Goal: Task Accomplishment & Management: Manage account settings

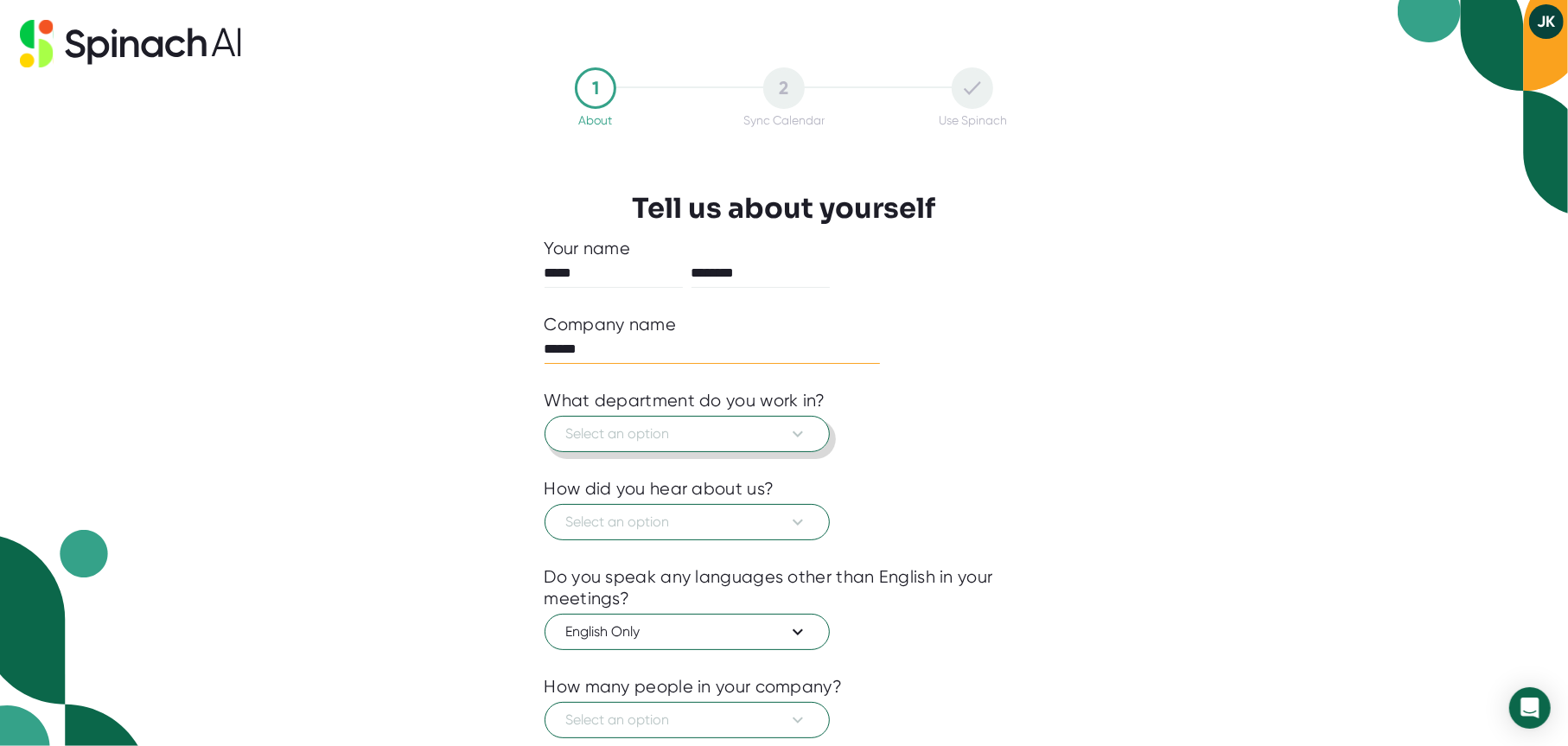
type input "******"
click at [600, 433] on span "Select an option" at bounding box center [687, 433] width 242 height 21
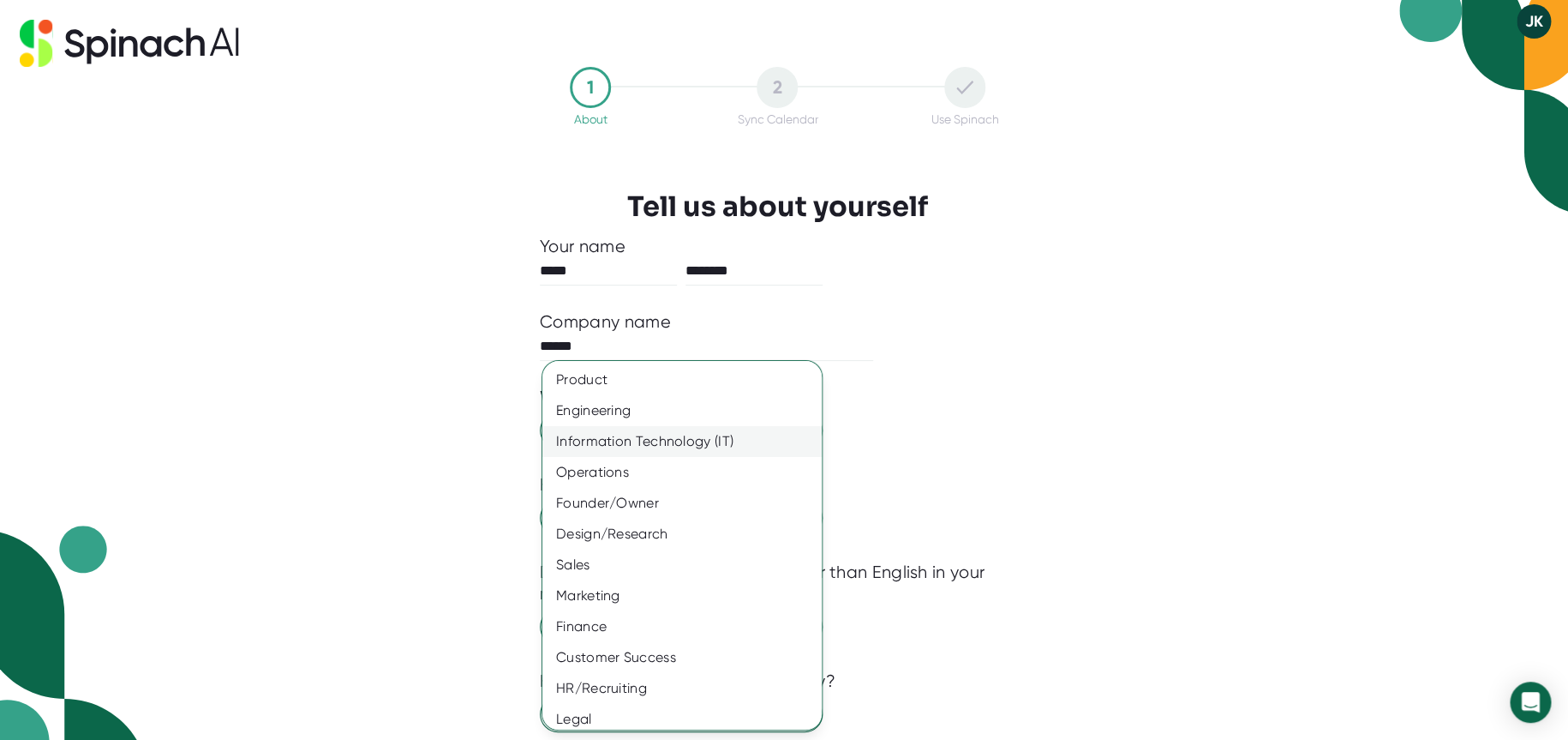
click at [651, 441] on div "Information Technology (IT)" at bounding box center [688, 441] width 292 height 31
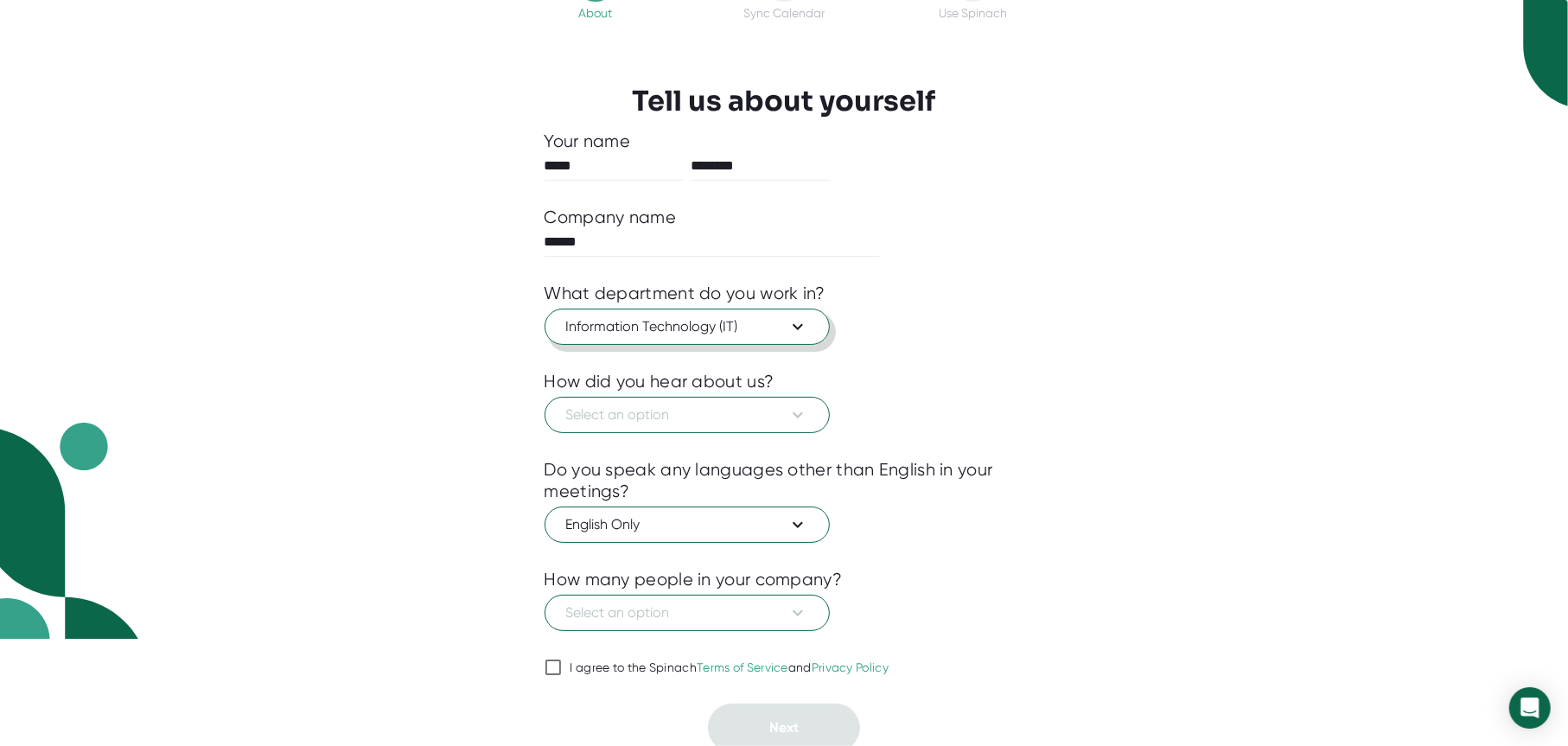
scroll to position [113, 0]
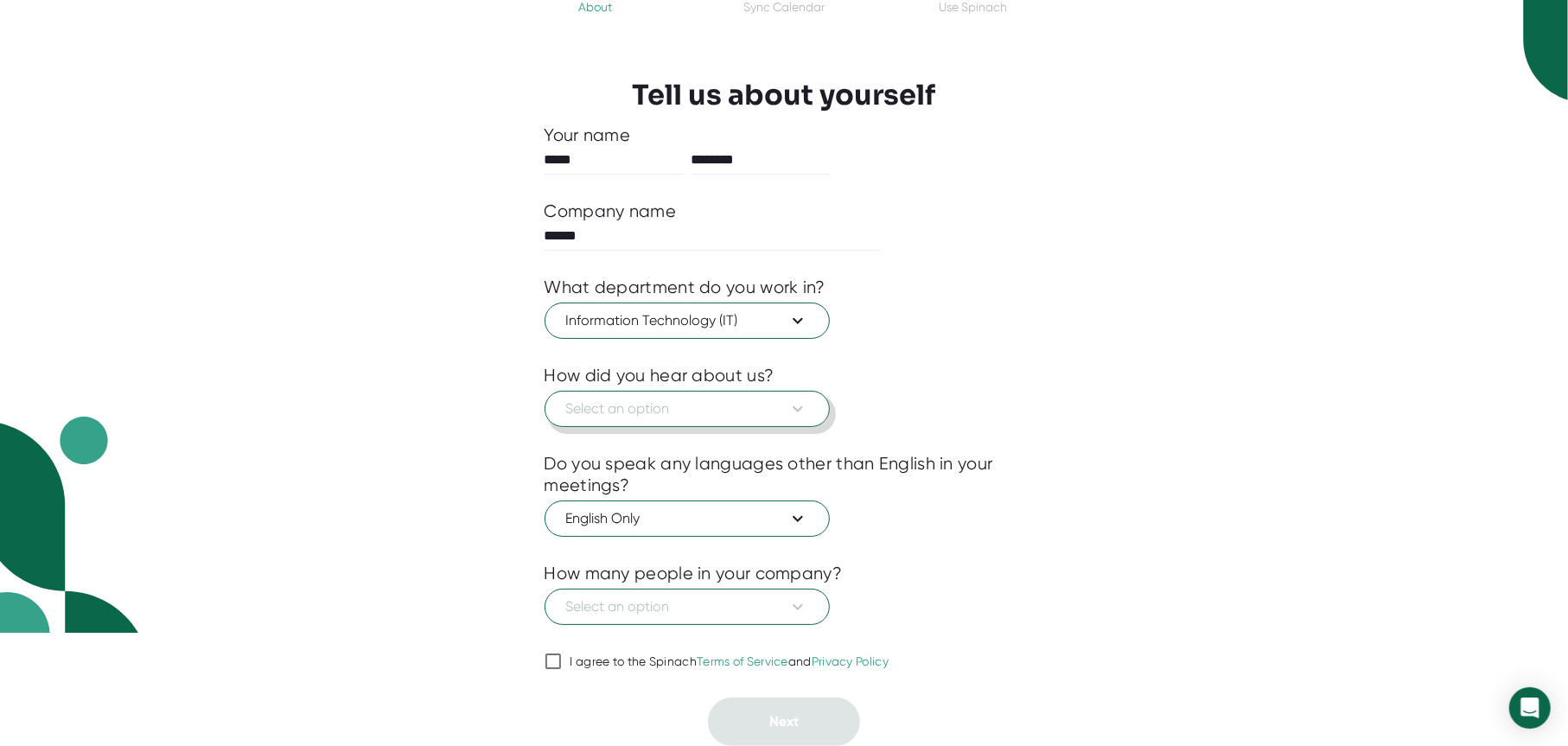
click at [744, 408] on span "Select an option" at bounding box center [687, 409] width 242 height 21
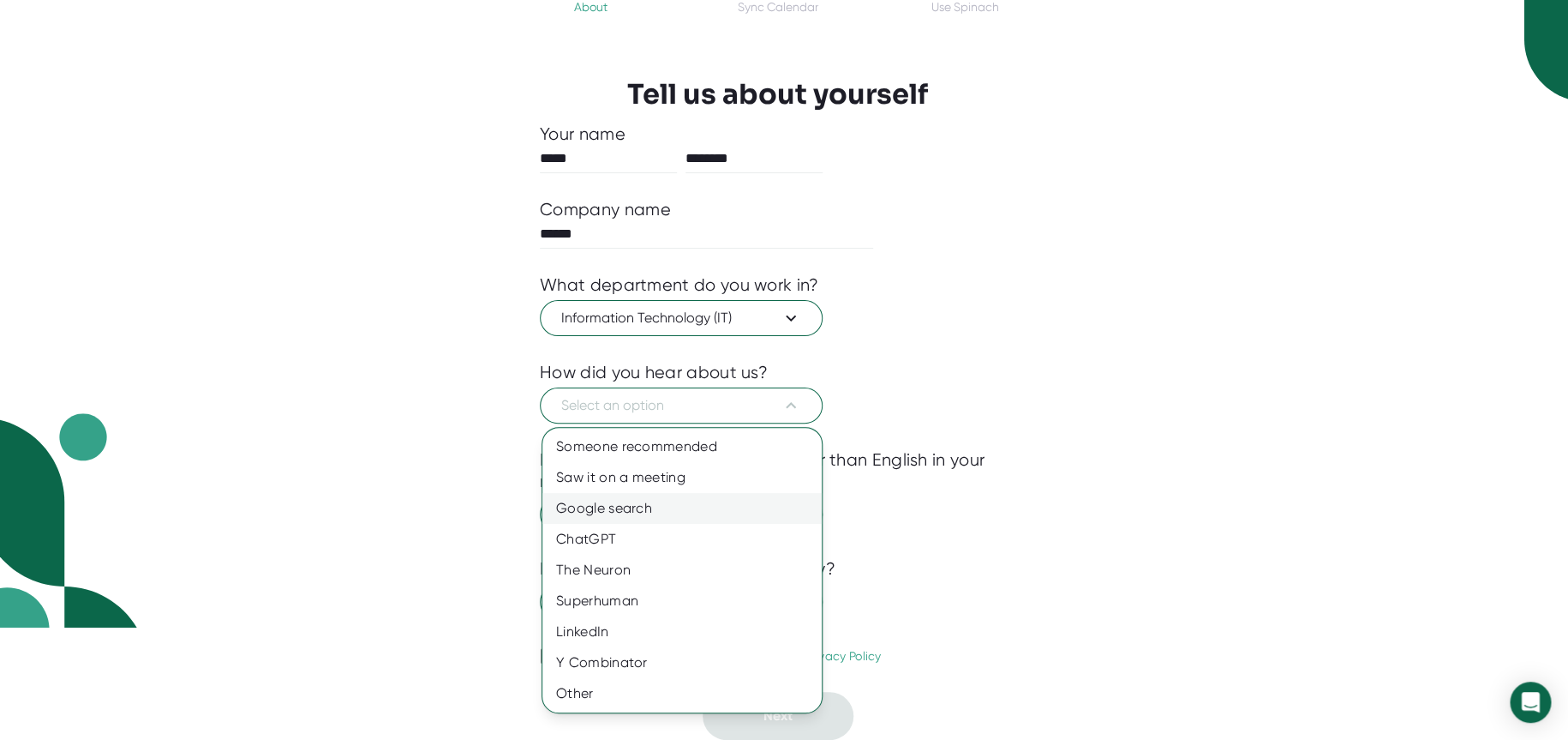
click at [659, 517] on div "Google search" at bounding box center [682, 508] width 279 height 31
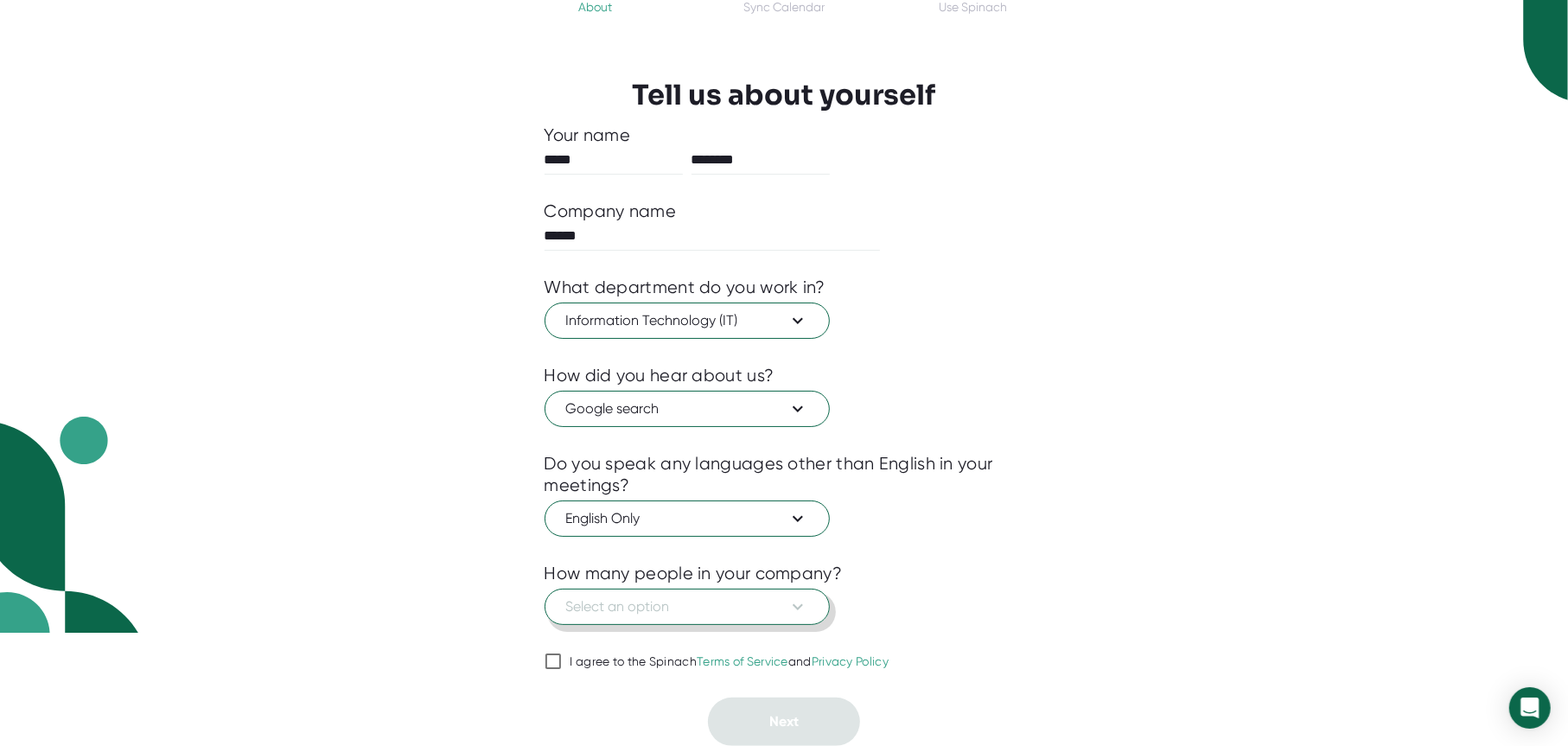
click at [675, 602] on span "Select an option" at bounding box center [687, 606] width 242 height 21
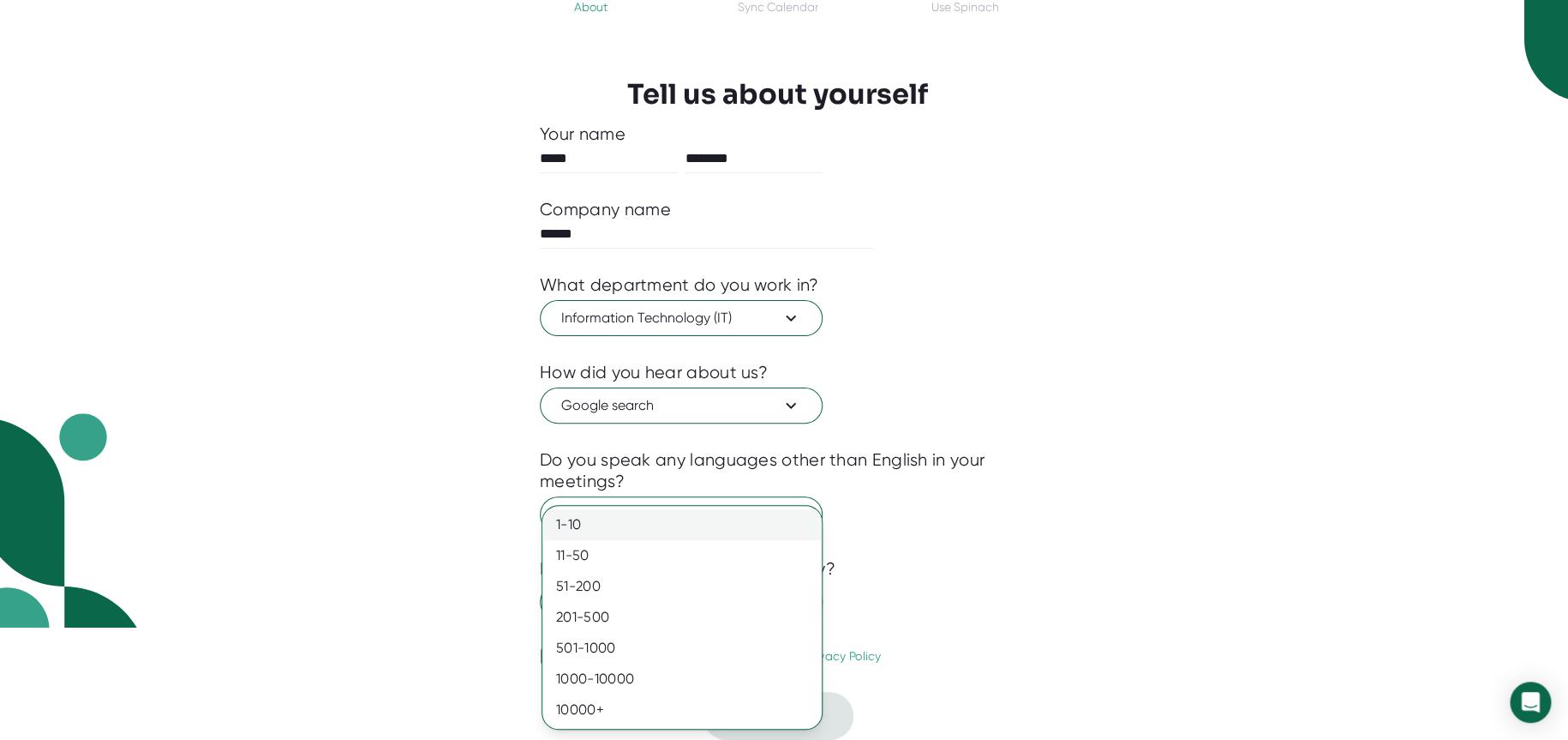
click at [677, 528] on div "1-10" at bounding box center [682, 525] width 279 height 31
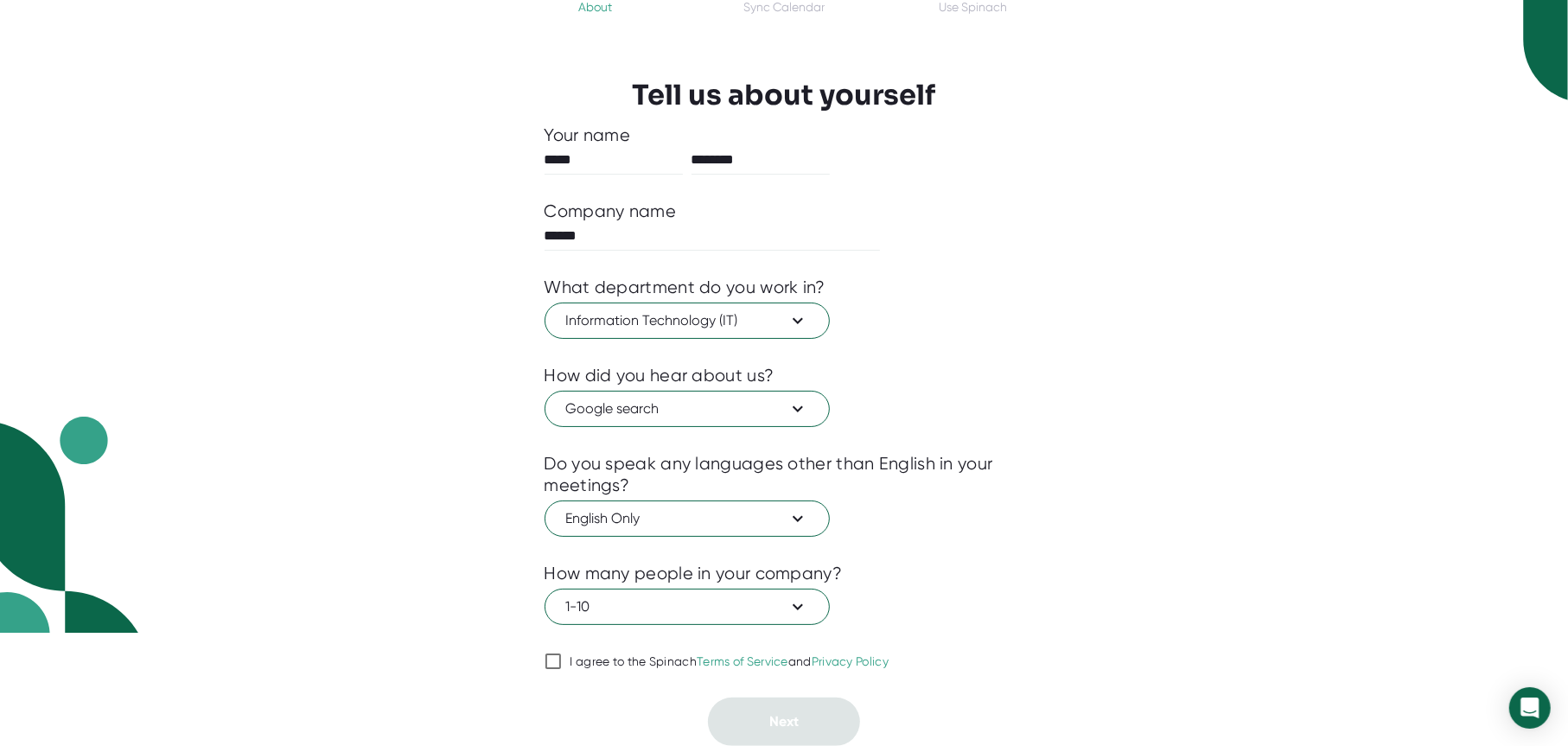
click at [552, 663] on input "I agree to the Spinach Terms of Service and Privacy Policy" at bounding box center [553, 661] width 17 height 21
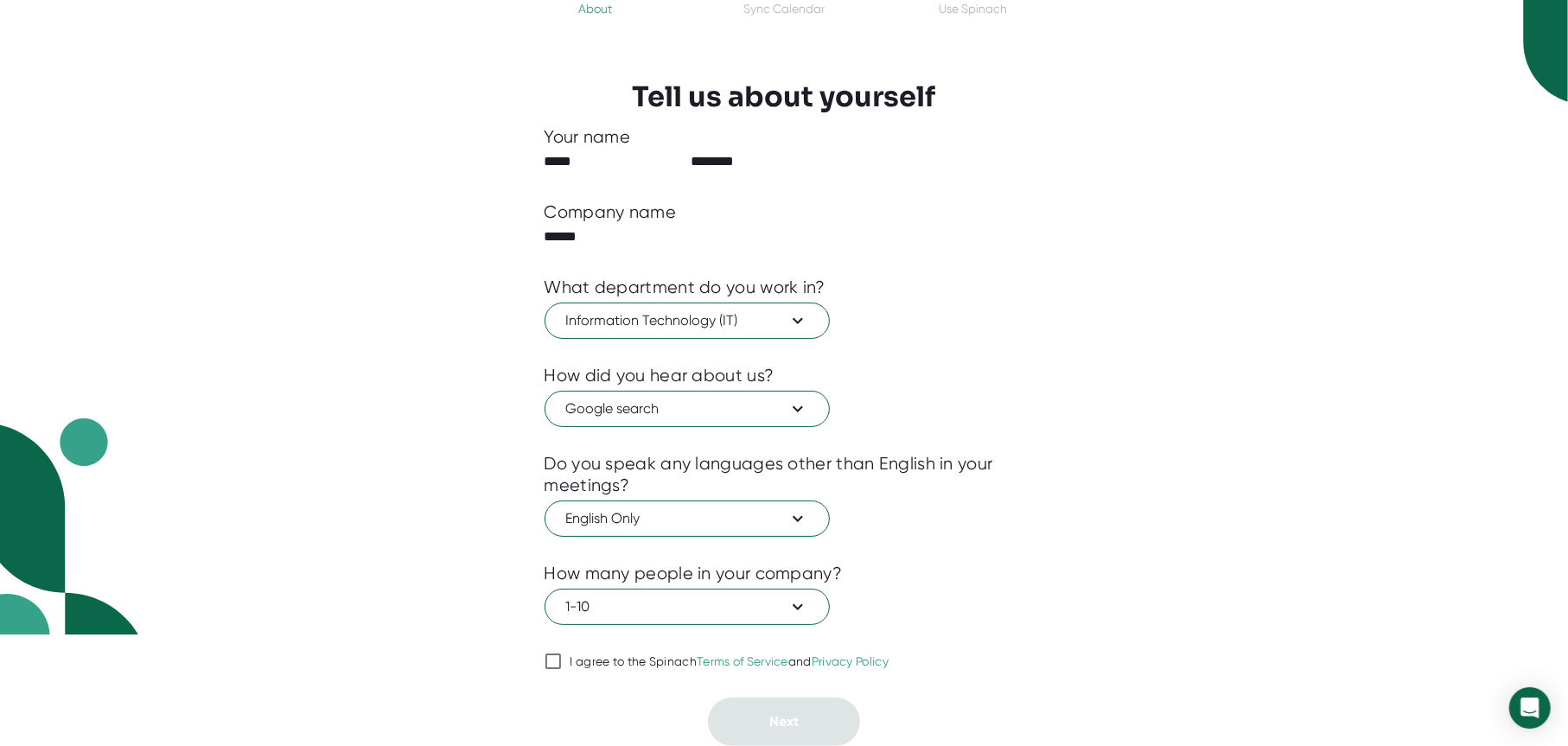
checkbox input "true"
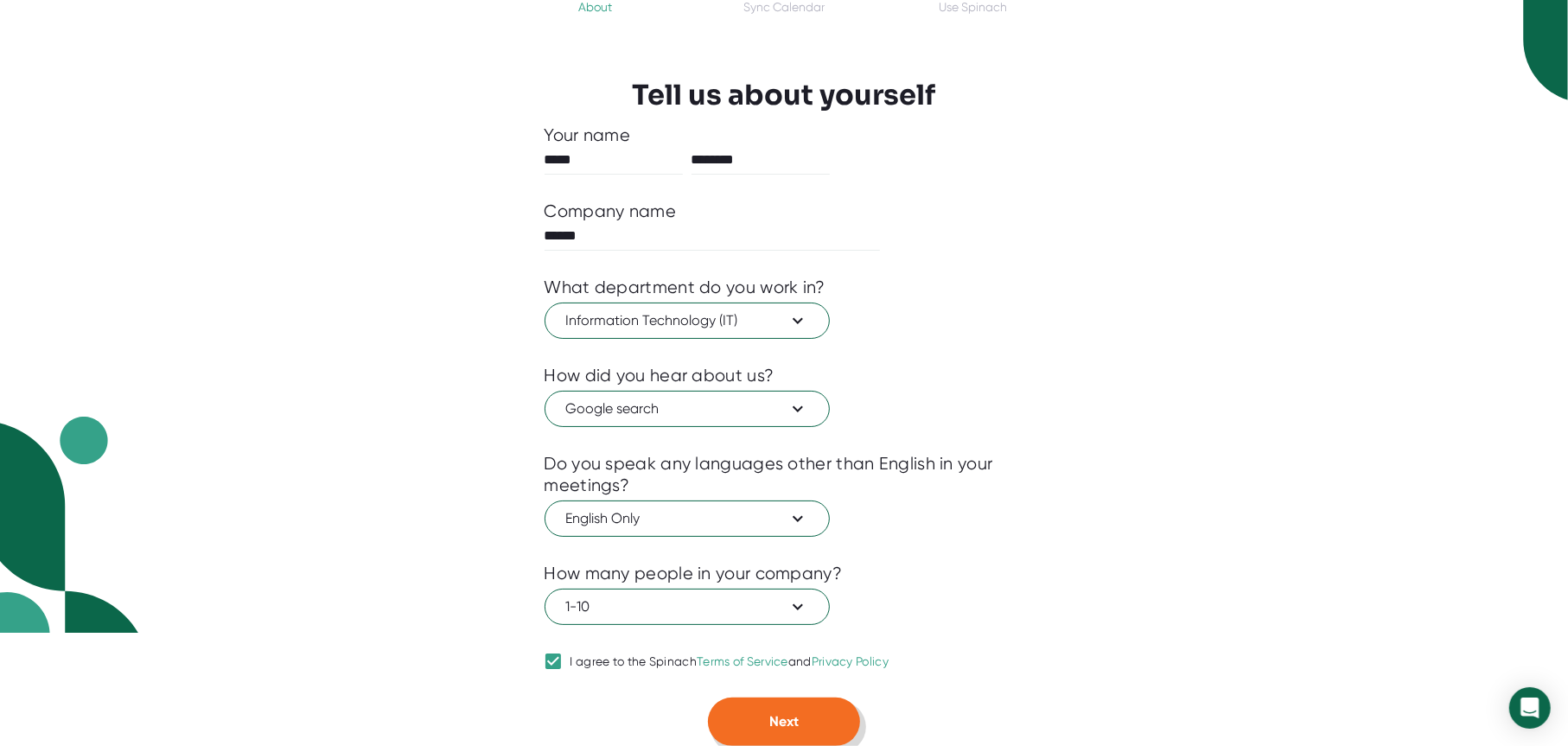
click at [742, 722] on button "Next" at bounding box center [784, 721] width 152 height 48
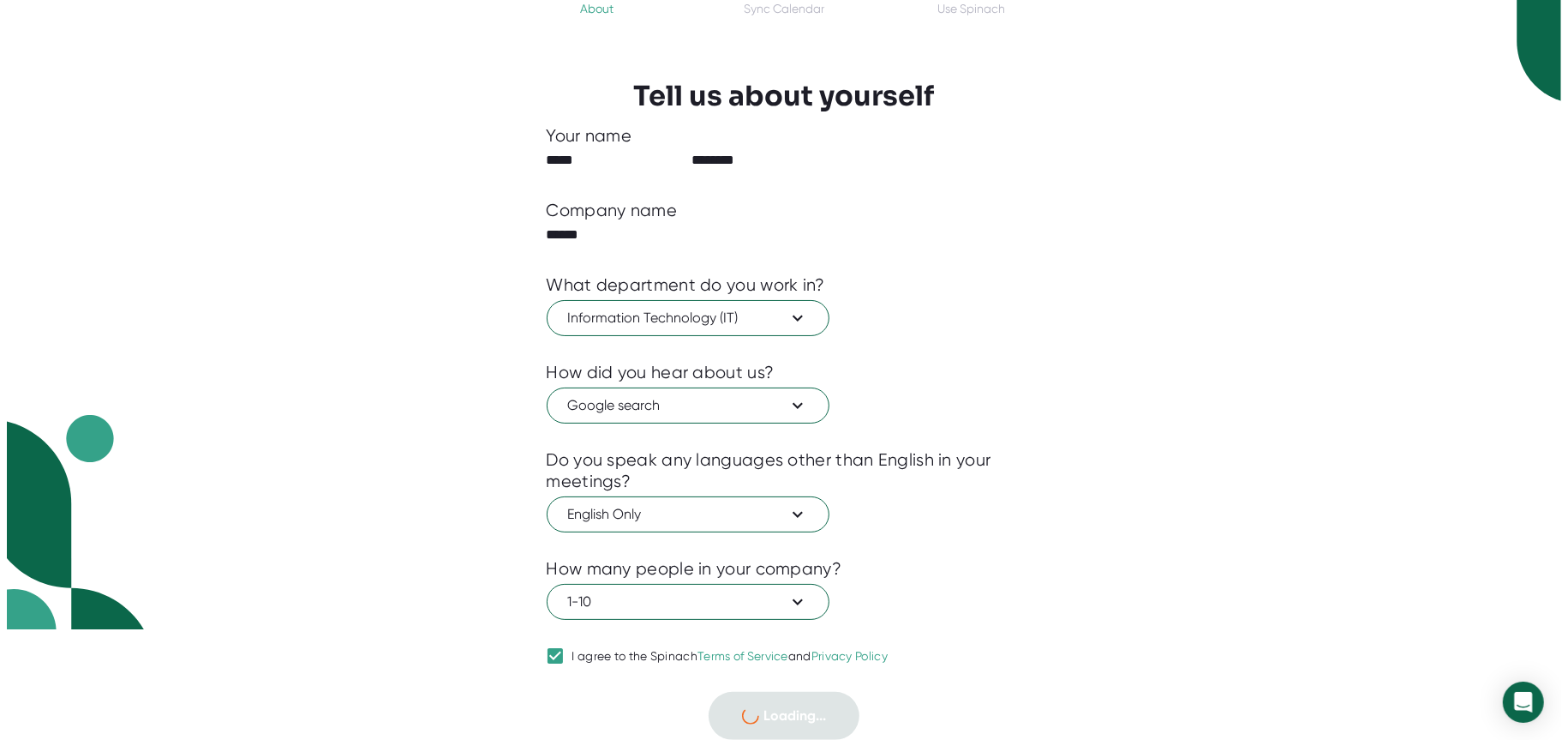
scroll to position [0, 0]
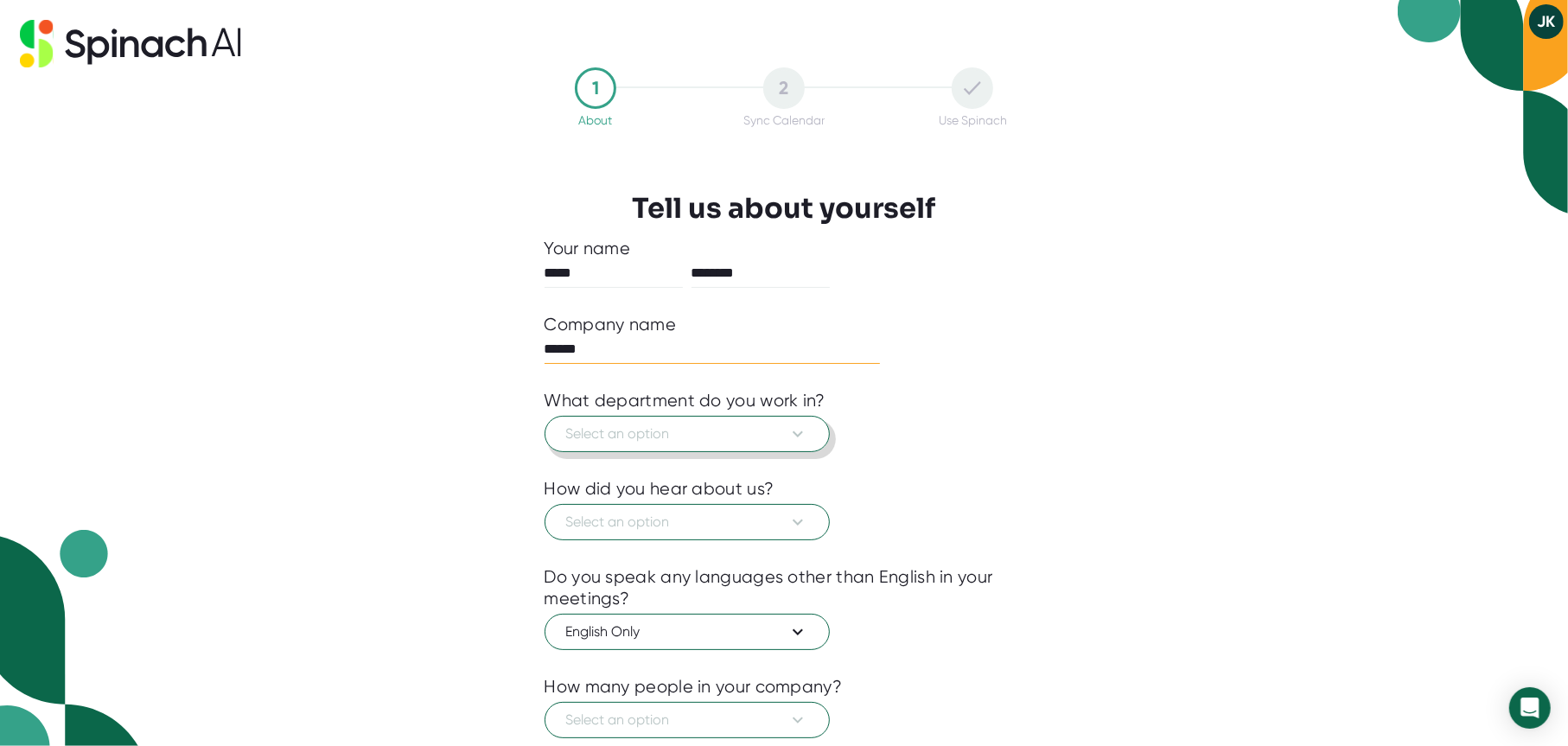
type input "******"
click at [614, 431] on span "Select an option" at bounding box center [687, 433] width 242 height 21
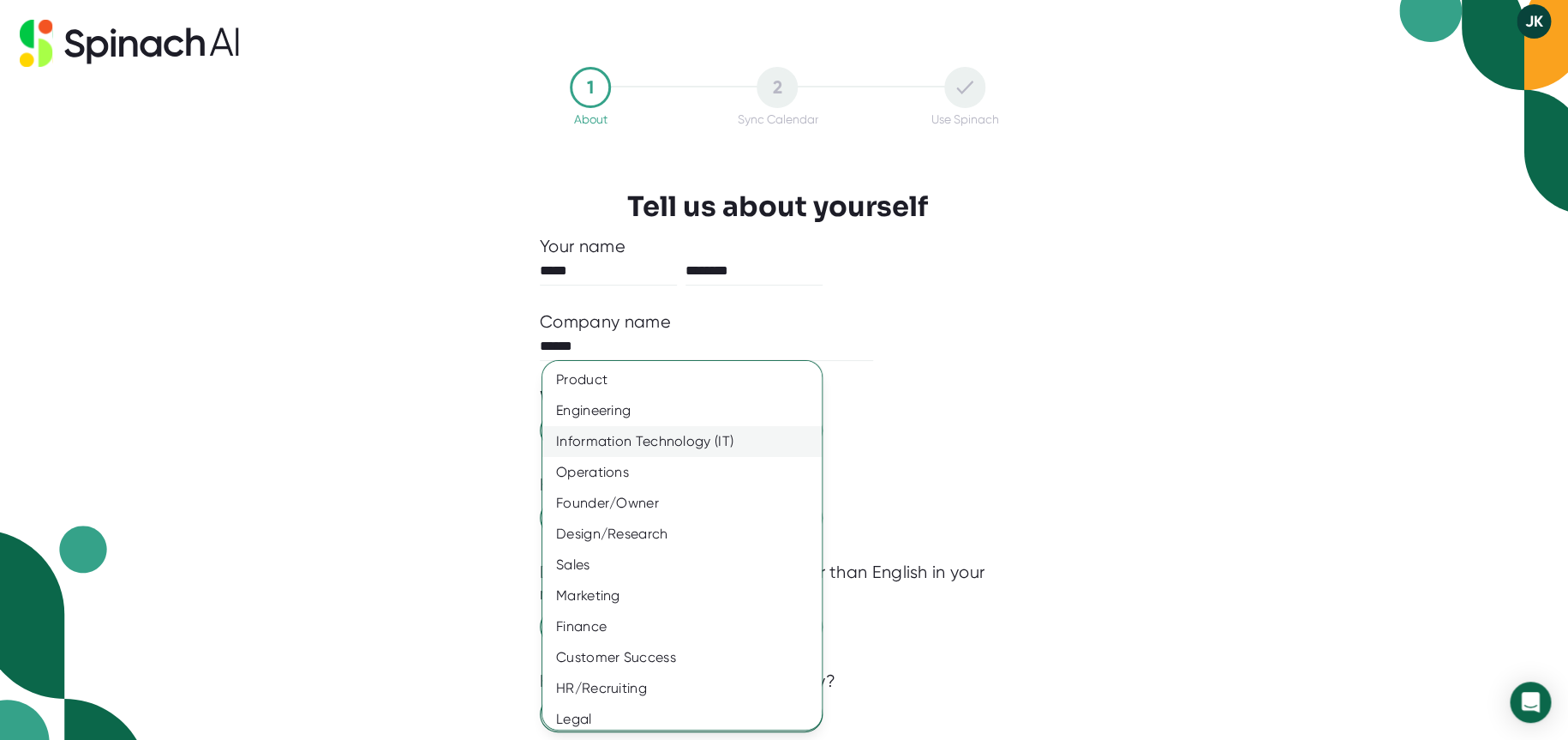
click at [622, 445] on div "Information Technology (IT)" at bounding box center [688, 441] width 292 height 31
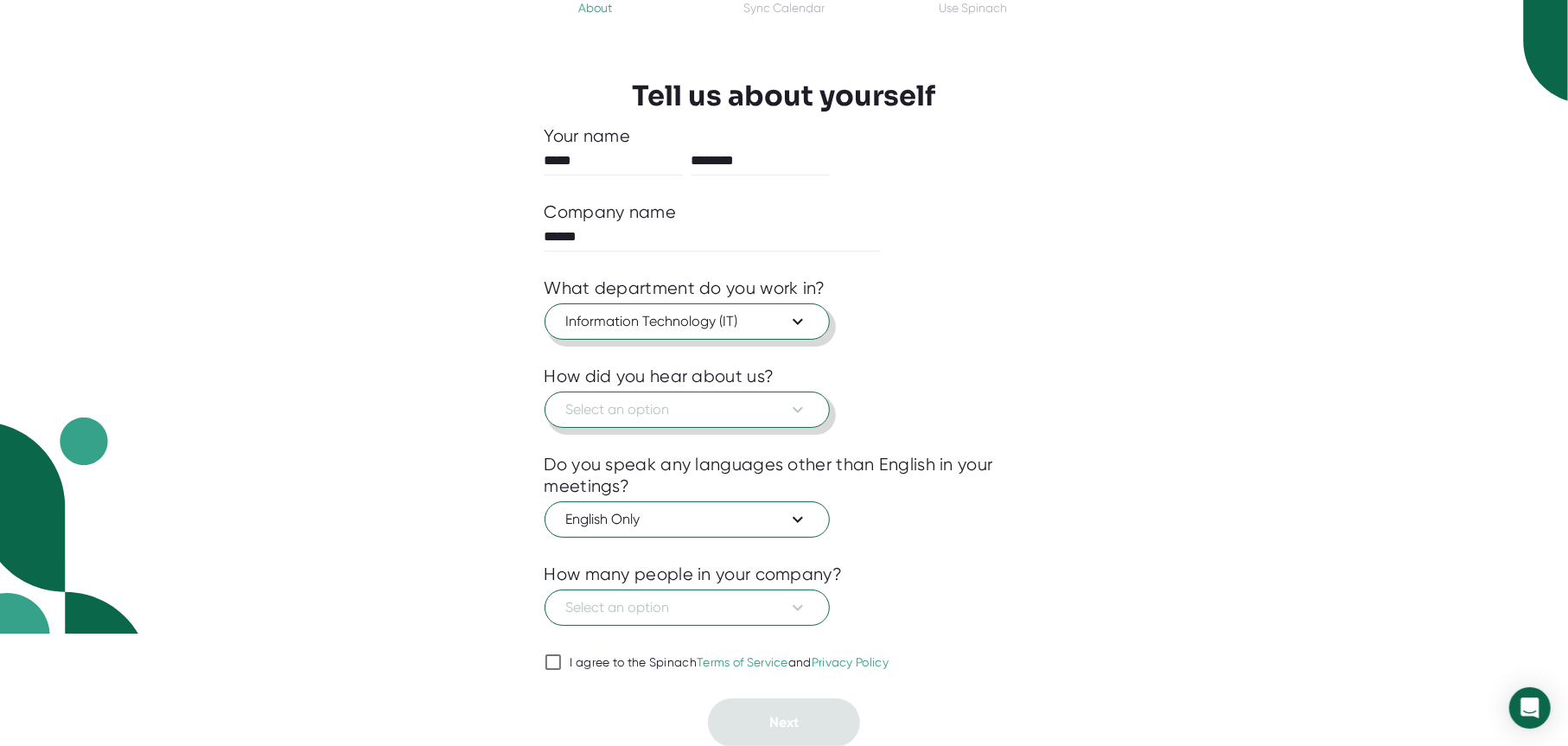
scroll to position [113, 0]
click at [639, 409] on span "Select an option" at bounding box center [687, 409] width 242 height 21
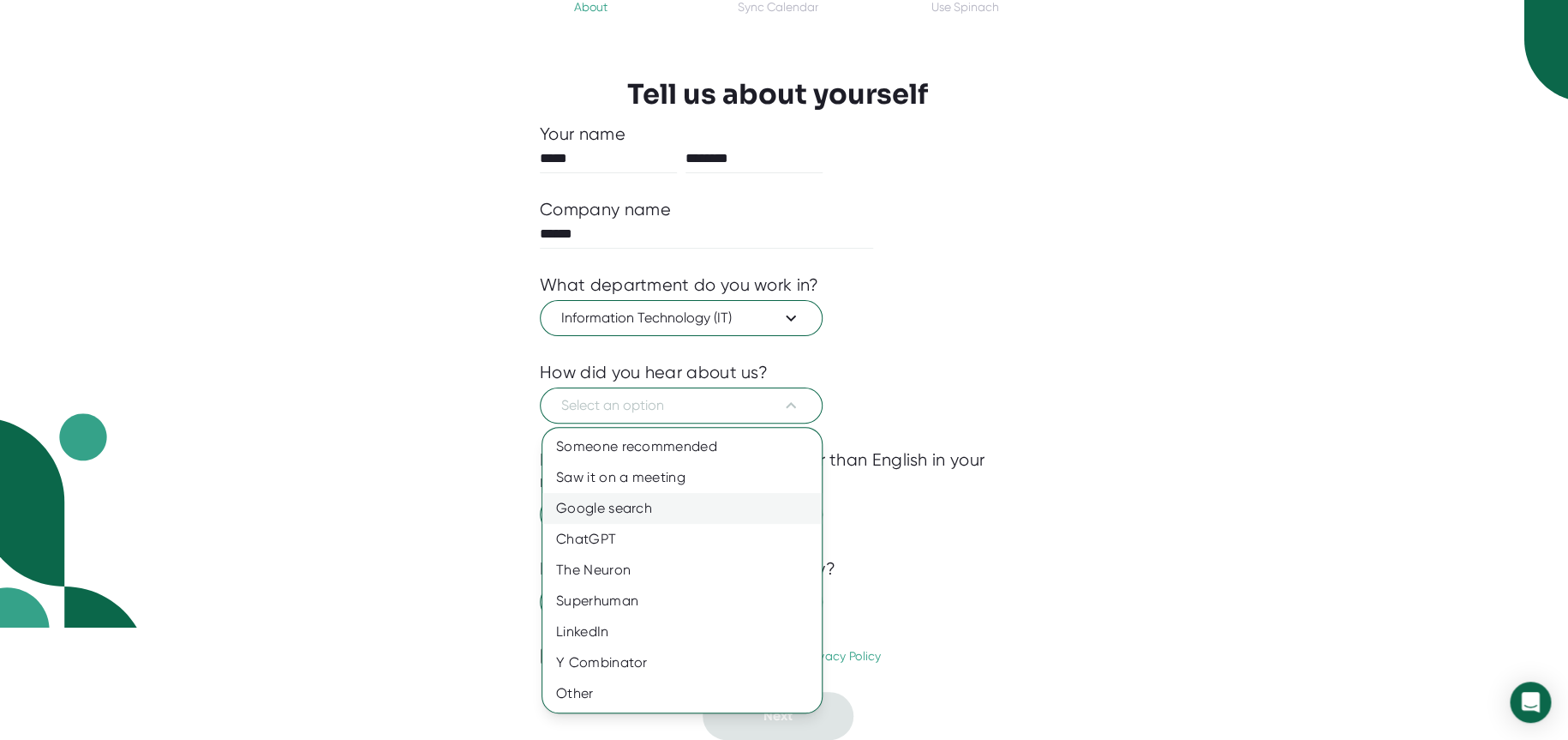
click at [619, 512] on div "Google search" at bounding box center [682, 508] width 279 height 31
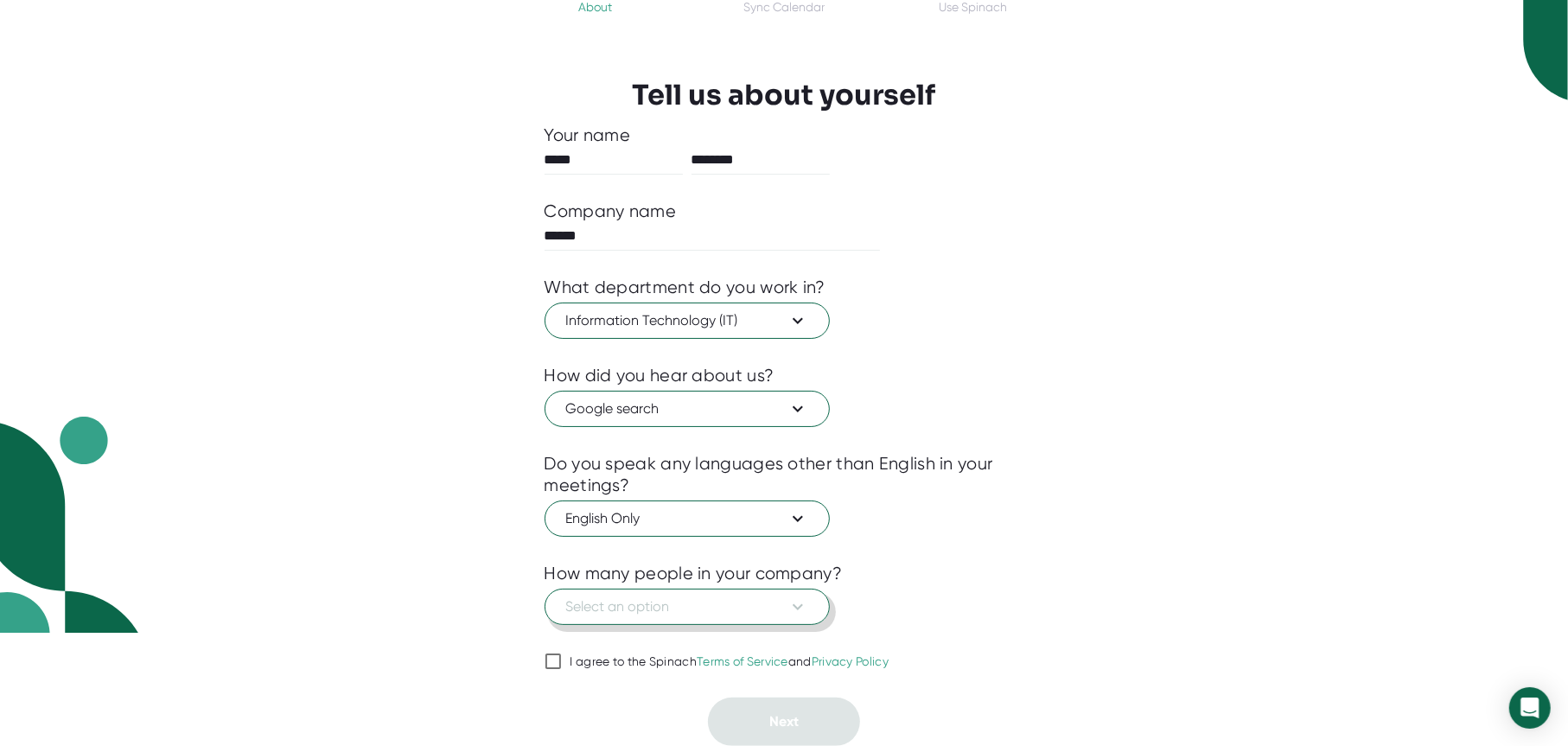
click at [619, 593] on button "Select an option" at bounding box center [687, 606] width 286 height 36
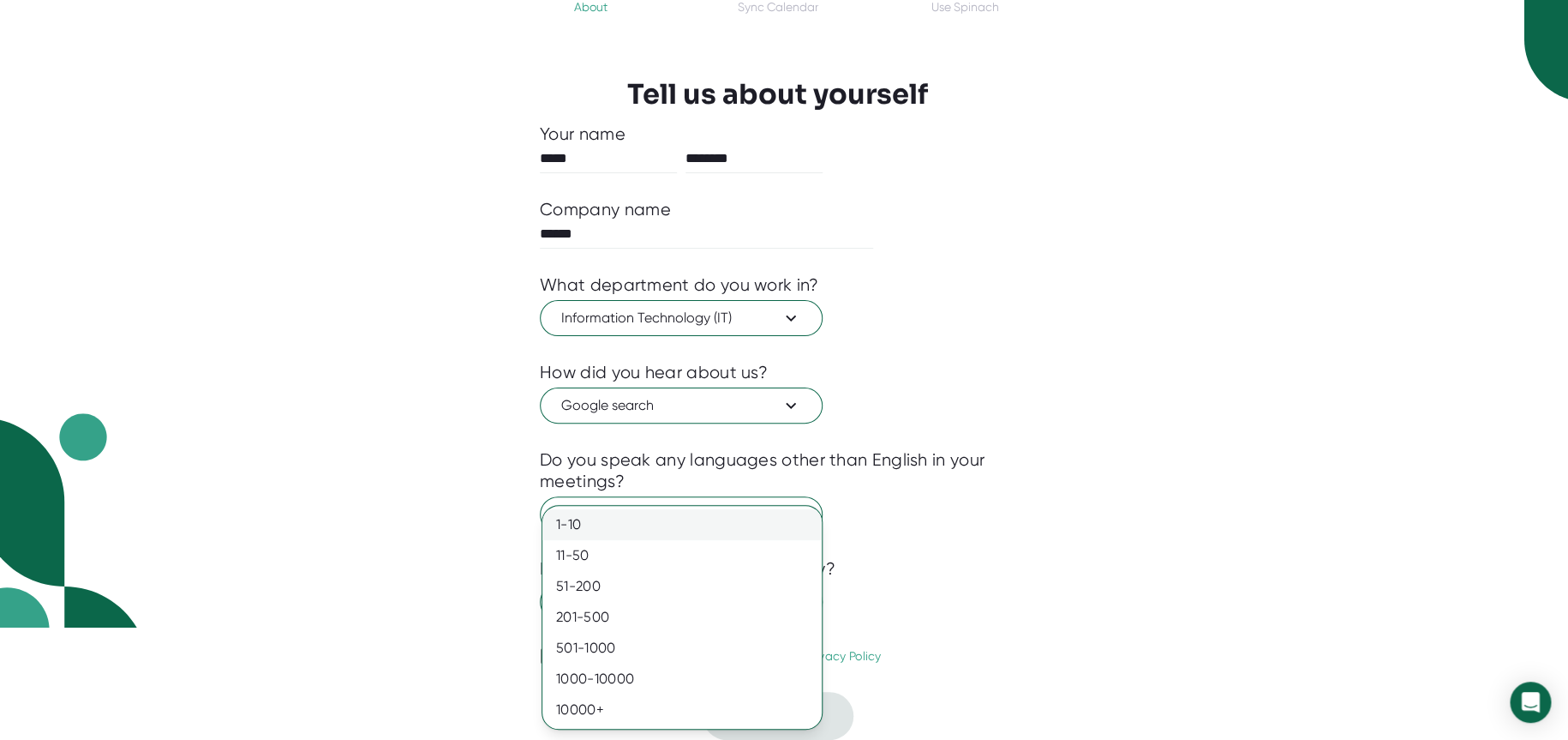
click at [597, 520] on div "1-10" at bounding box center [682, 525] width 279 height 31
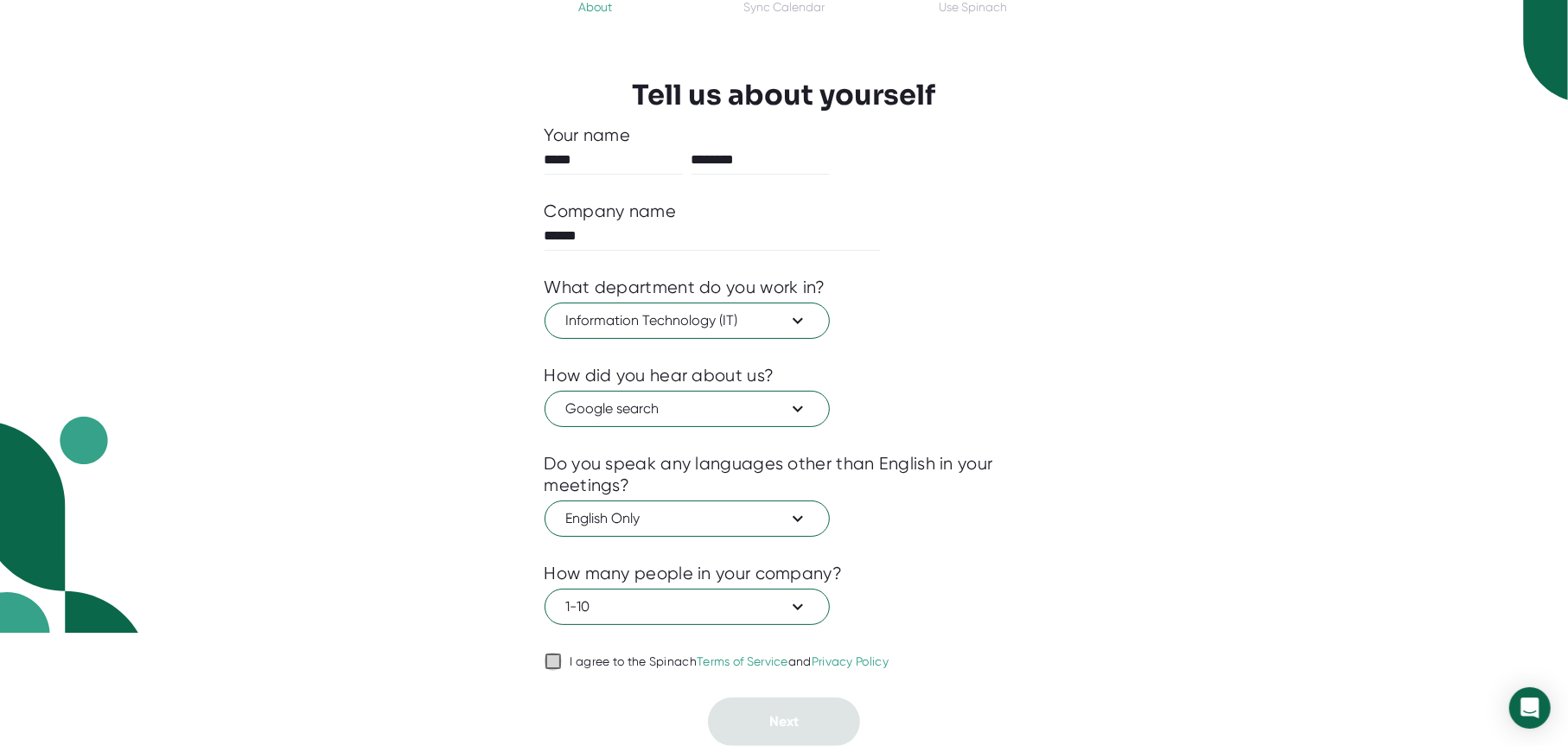
click at [563, 660] on icon at bounding box center [553, 661] width 21 height 21
click at [562, 660] on input "I agree to the Spinach Terms of Service and Privacy Policy" at bounding box center [553, 661] width 17 height 21
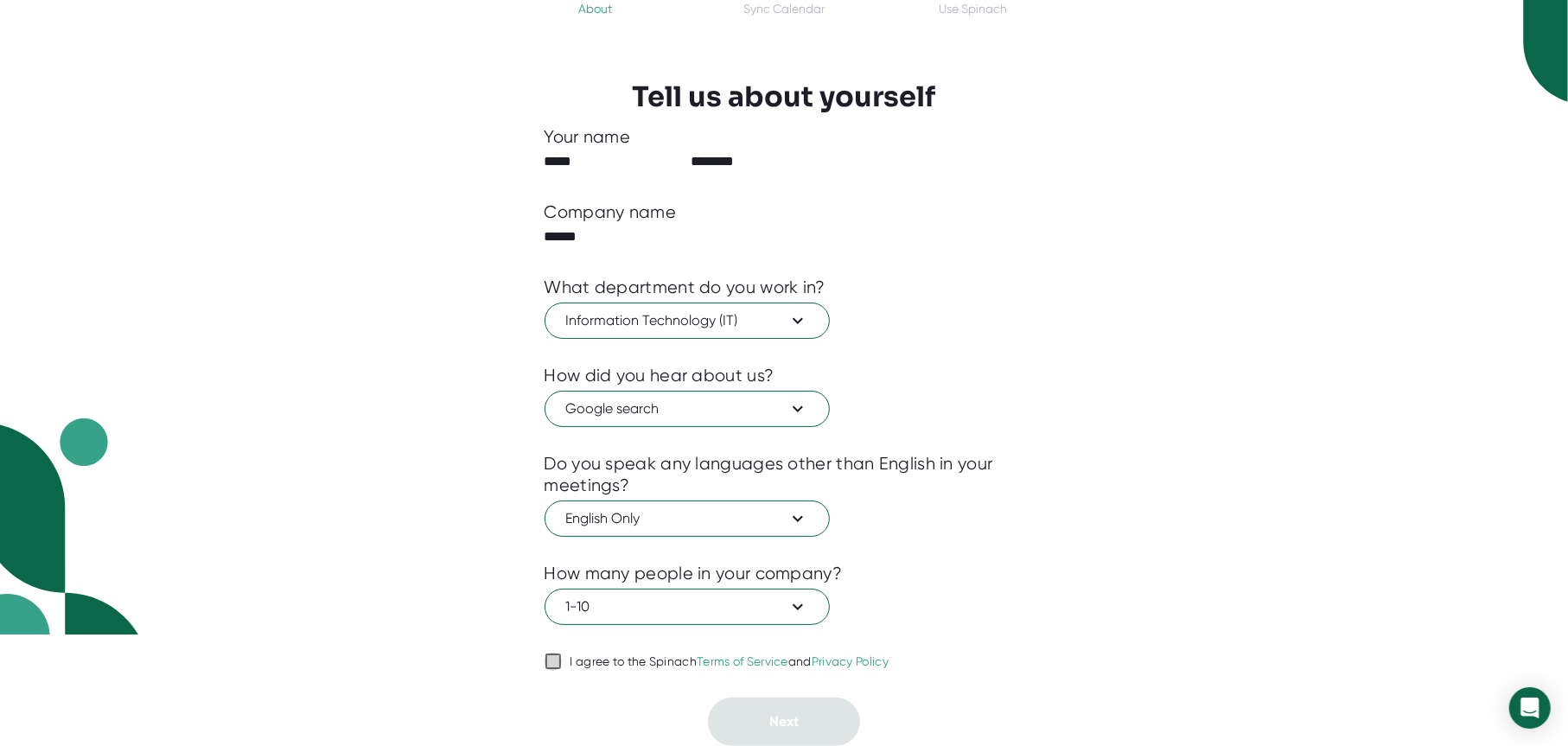
checkbox input "true"
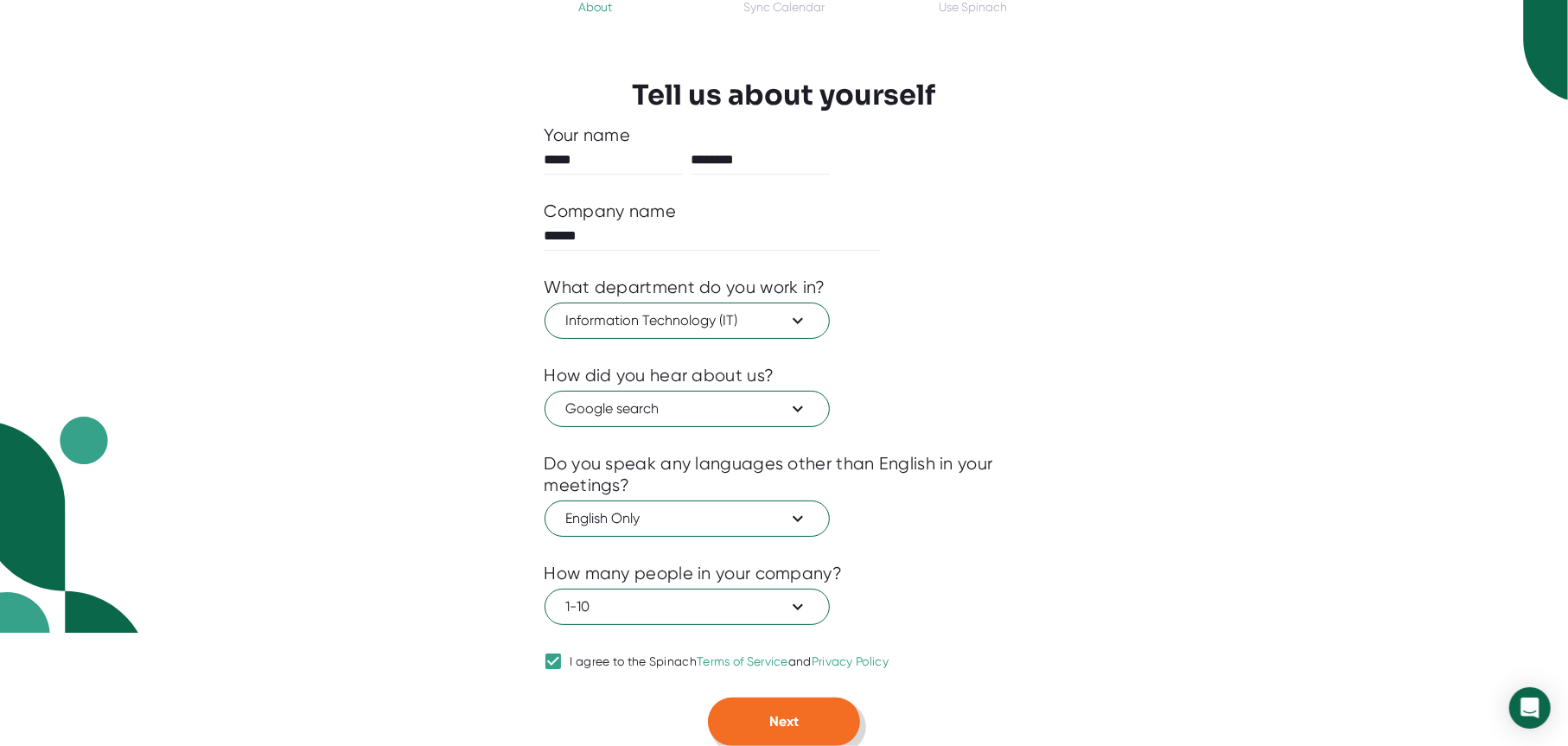
click at [783, 719] on span "Next" at bounding box center [784, 721] width 29 height 16
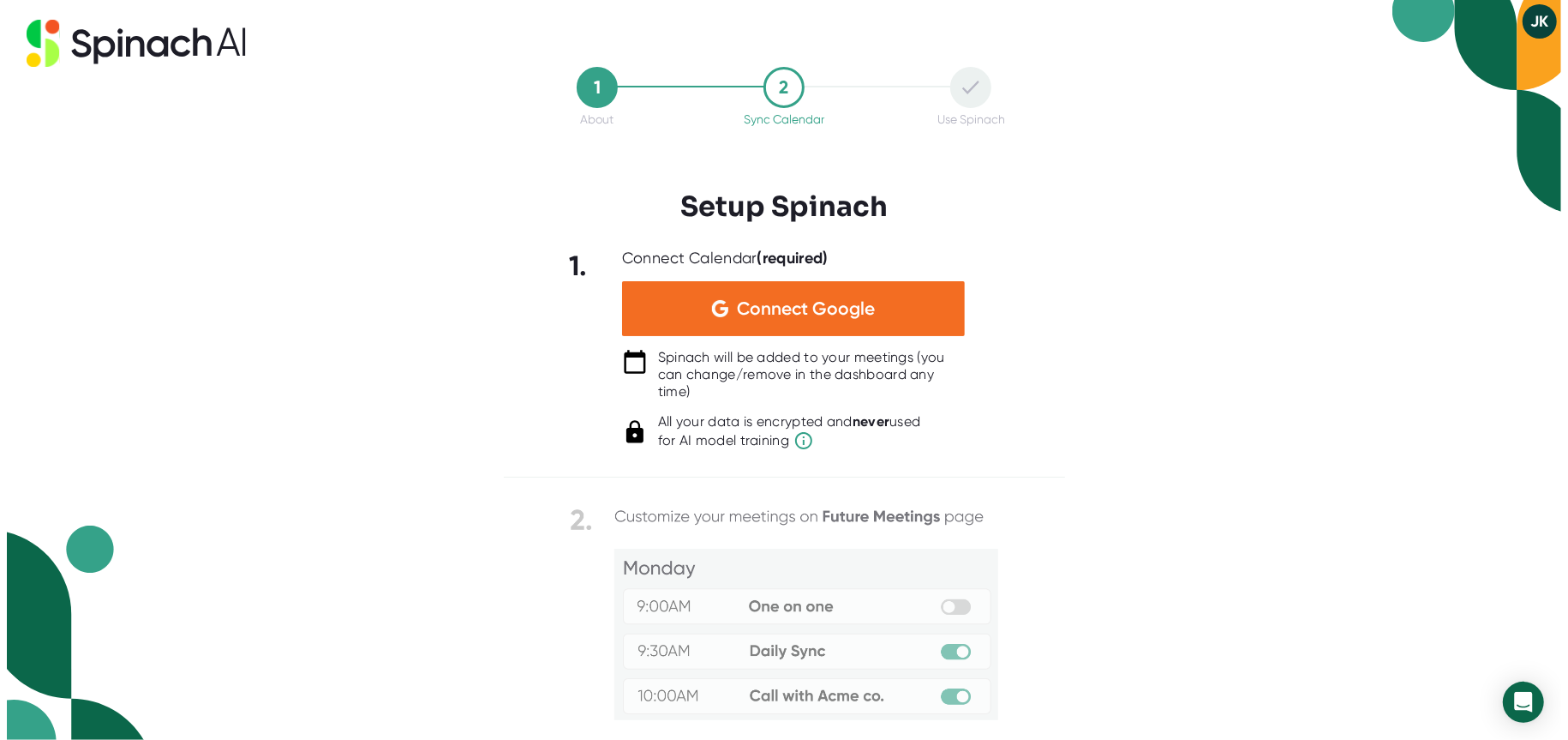
scroll to position [0, 0]
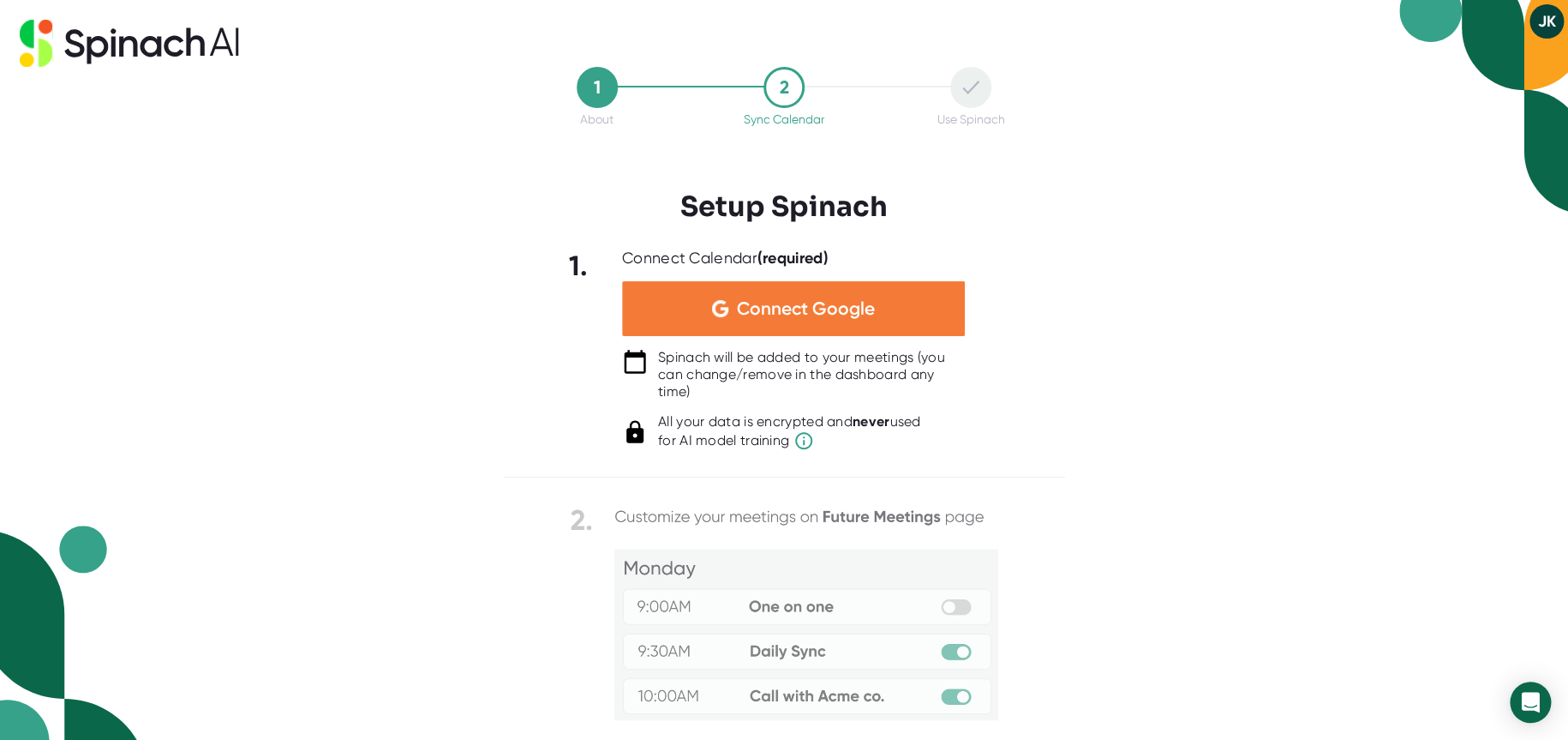
click at [735, 325] on div "Connect Google" at bounding box center [793, 308] width 343 height 55
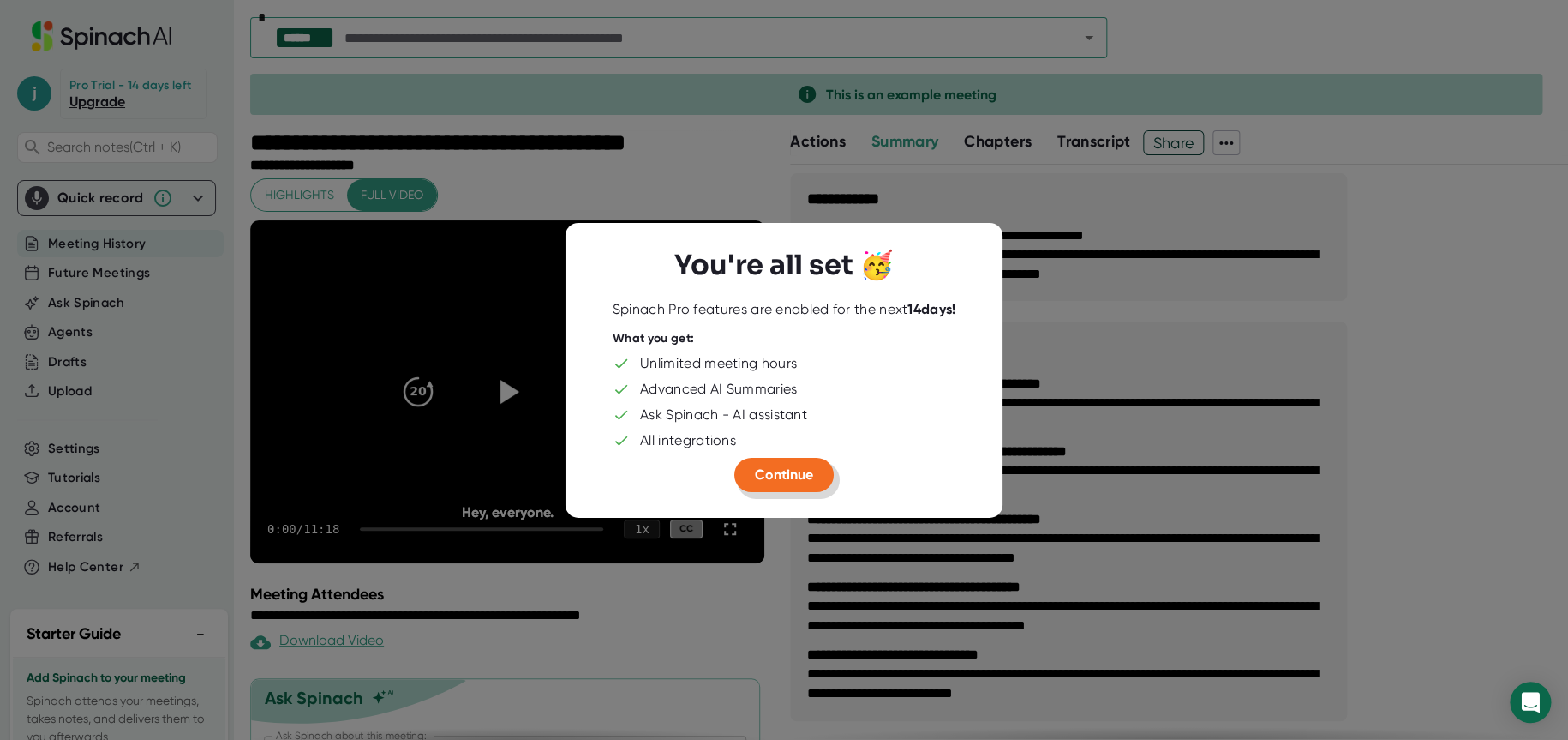
click at [789, 476] on span "Continue" at bounding box center [784, 474] width 58 height 16
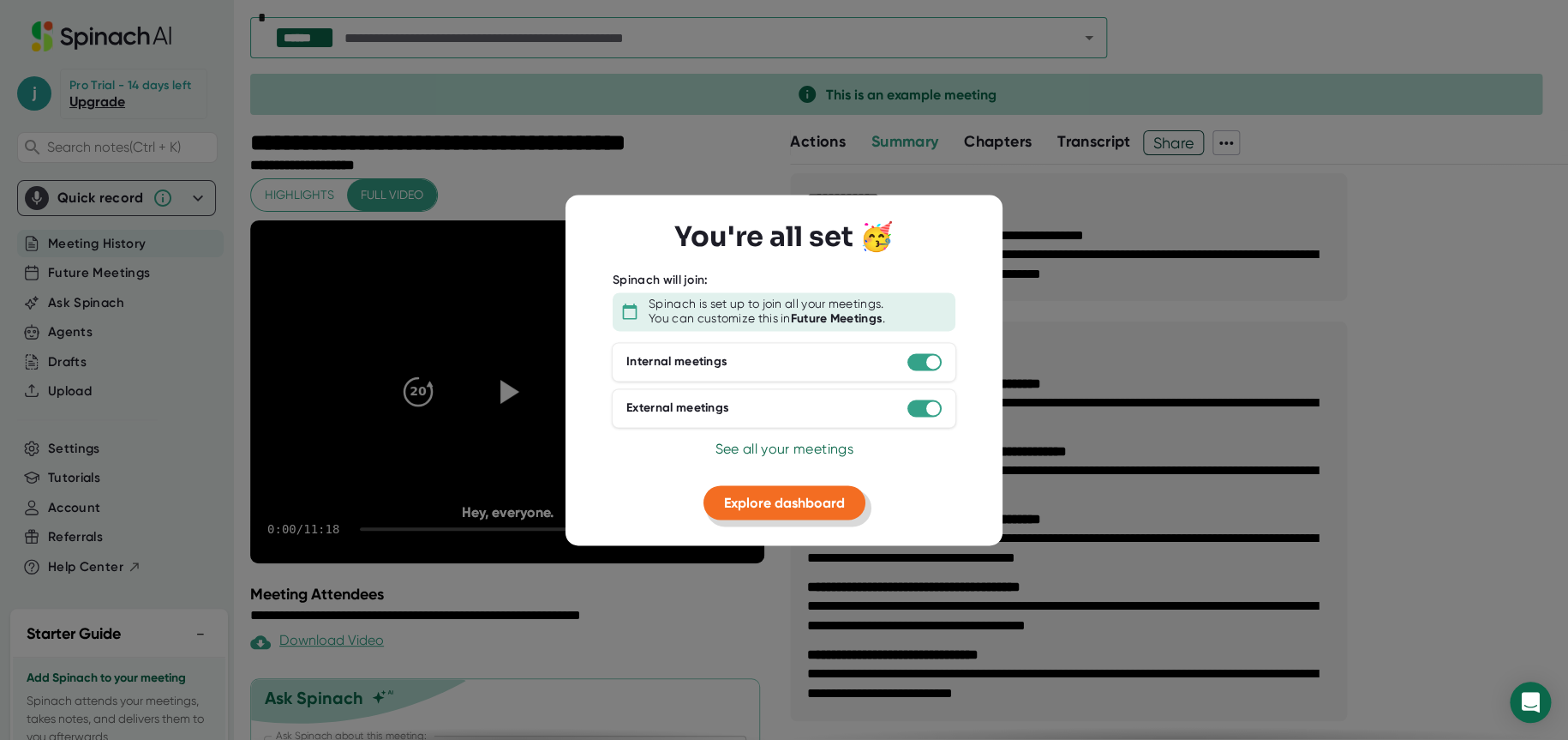
click at [777, 495] on span "Explore dashboard" at bounding box center [785, 502] width 121 height 16
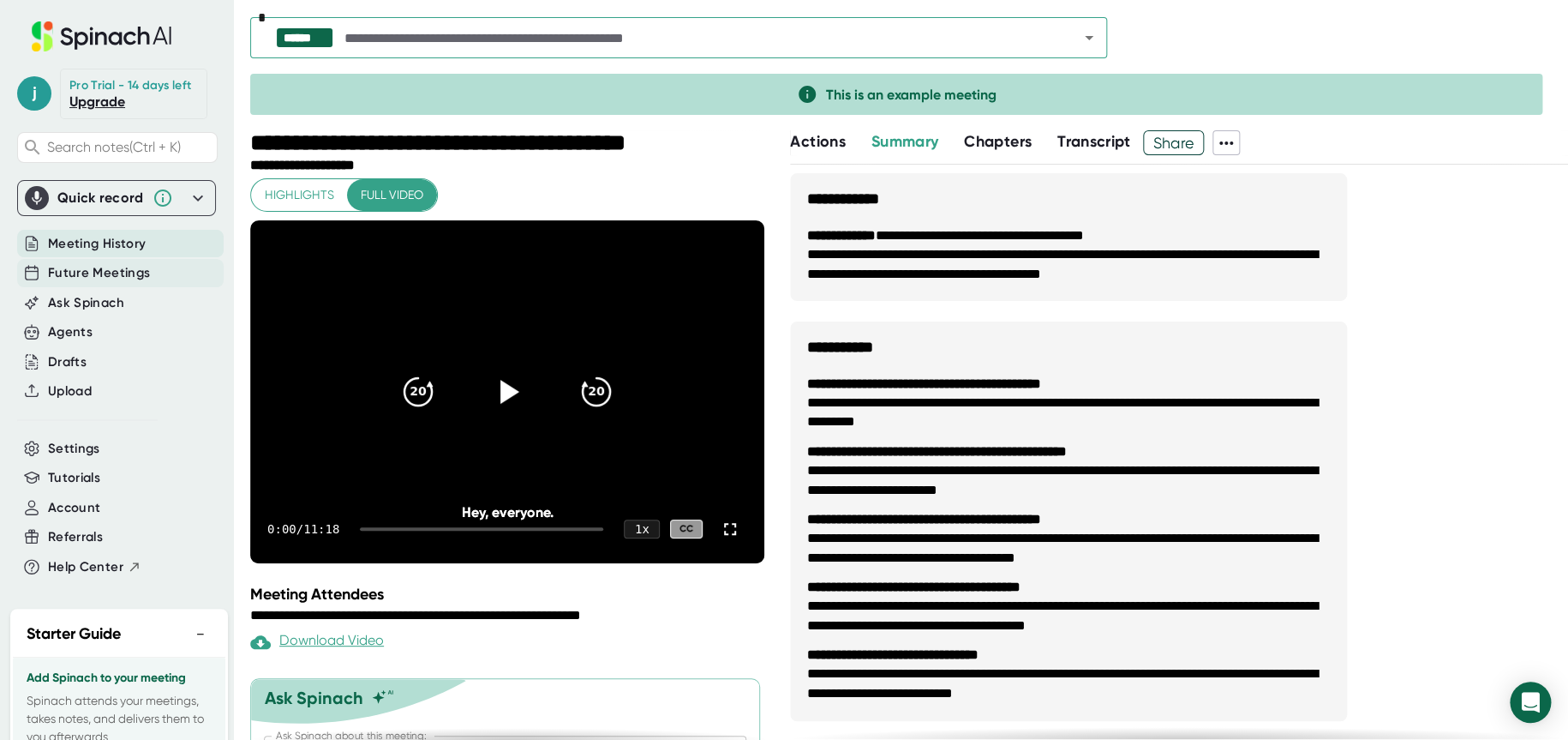
click at [86, 283] on span "Future Meetings" at bounding box center [99, 273] width 102 height 20
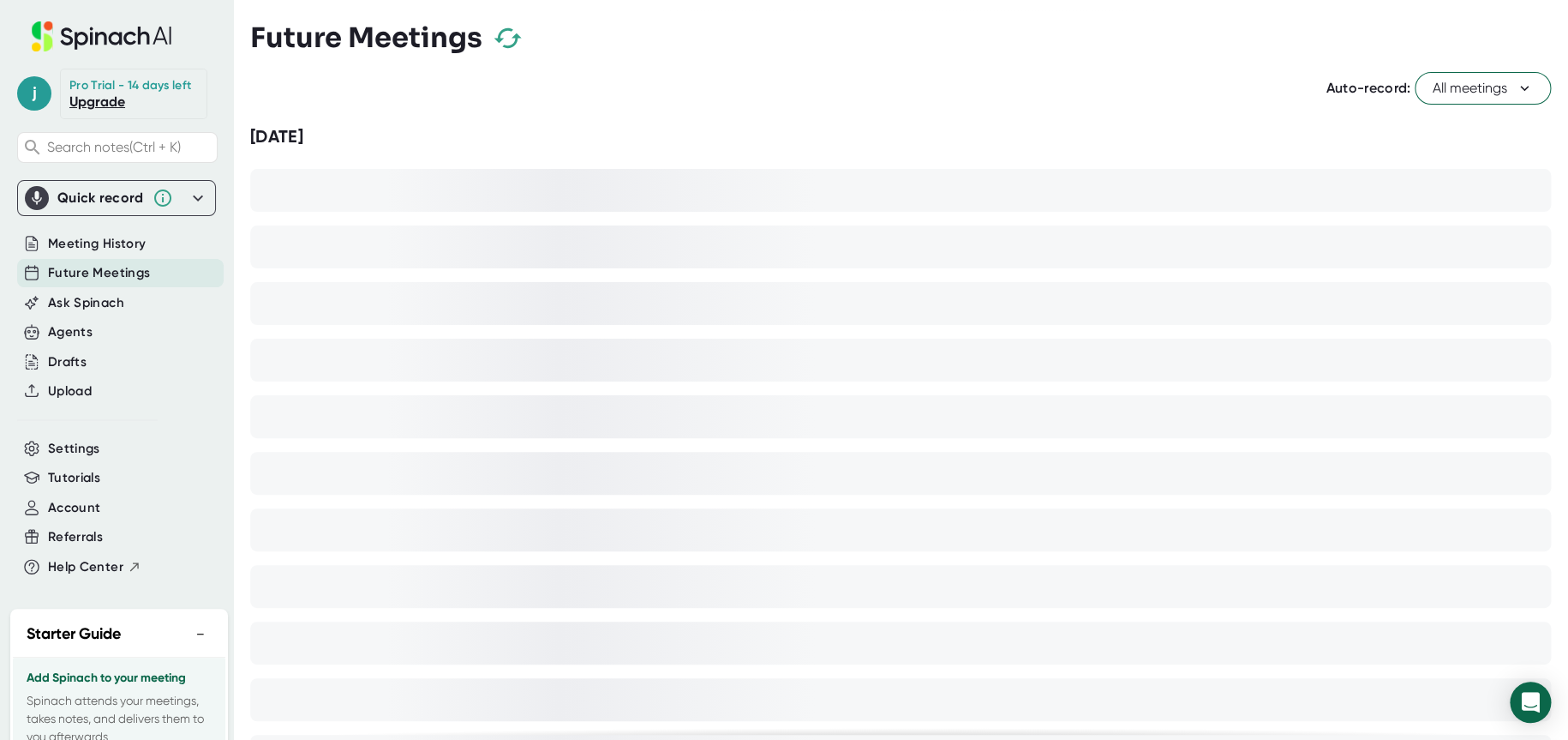
click at [96, 283] on span "Future Meetings" at bounding box center [99, 273] width 102 height 20
click at [84, 457] on span "Settings" at bounding box center [74, 449] width 52 height 20
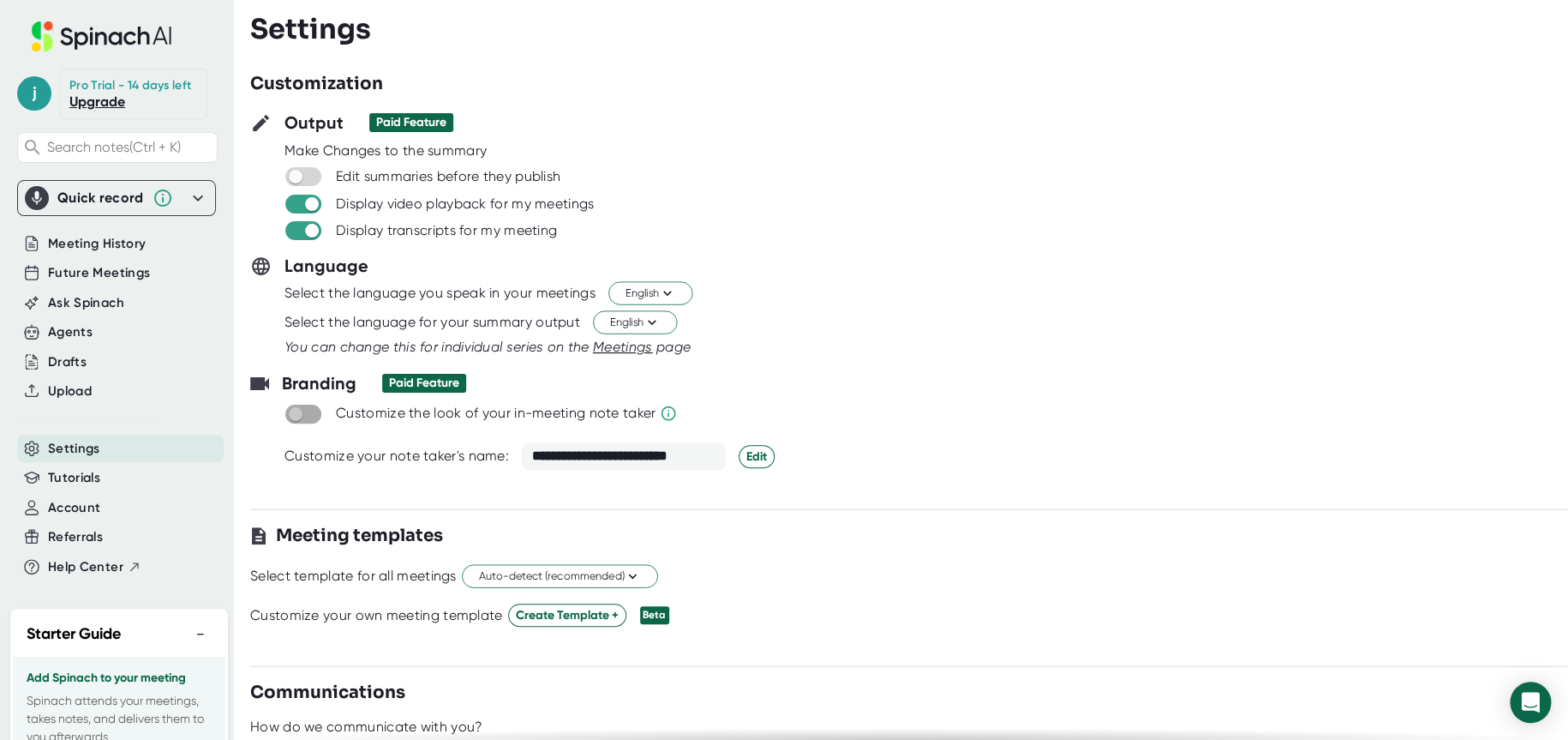
click at [297, 413] on input "checkbox" at bounding box center [295, 413] width 49 height 15
checkbox input "true"
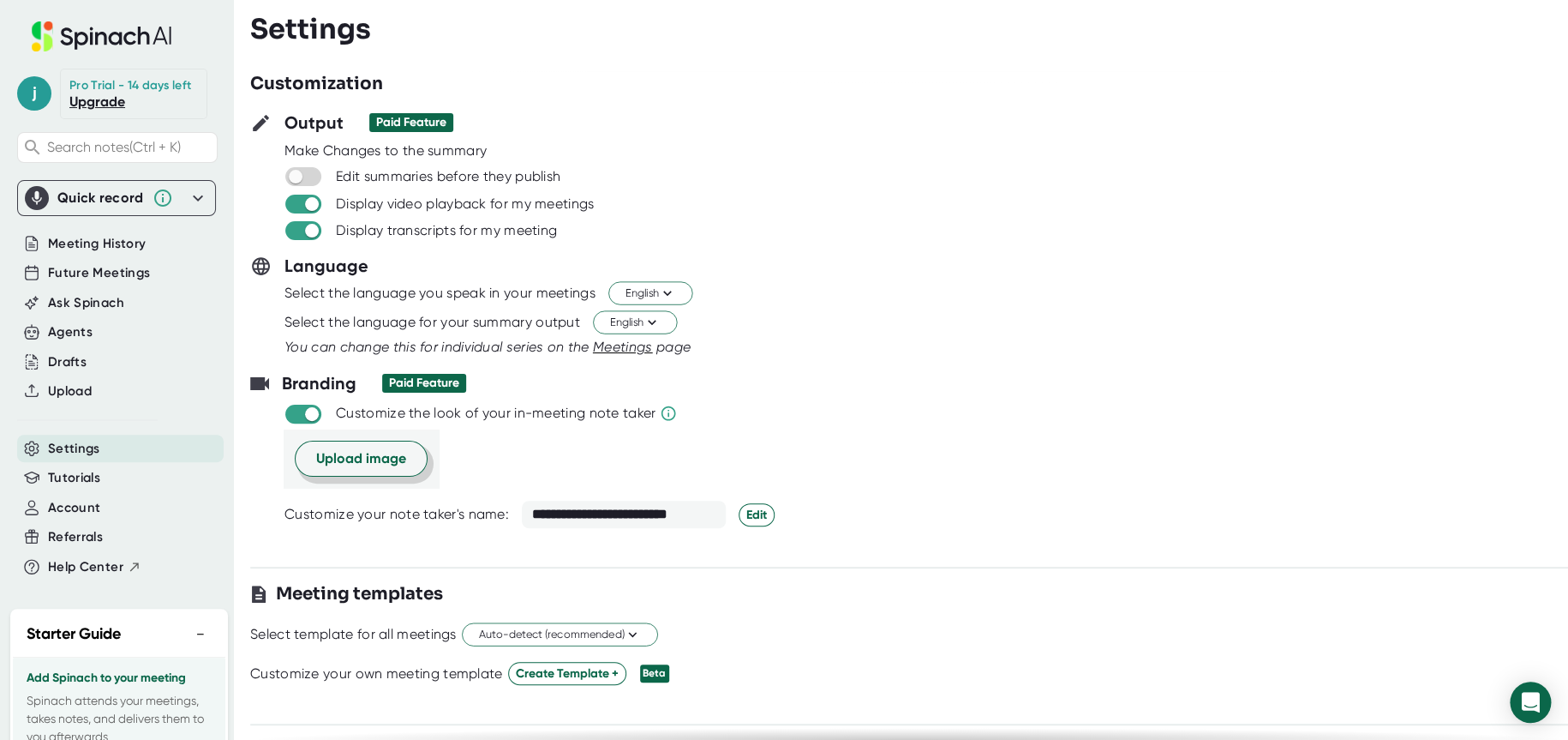
click at [348, 465] on span "Upload image" at bounding box center [362, 459] width 90 height 21
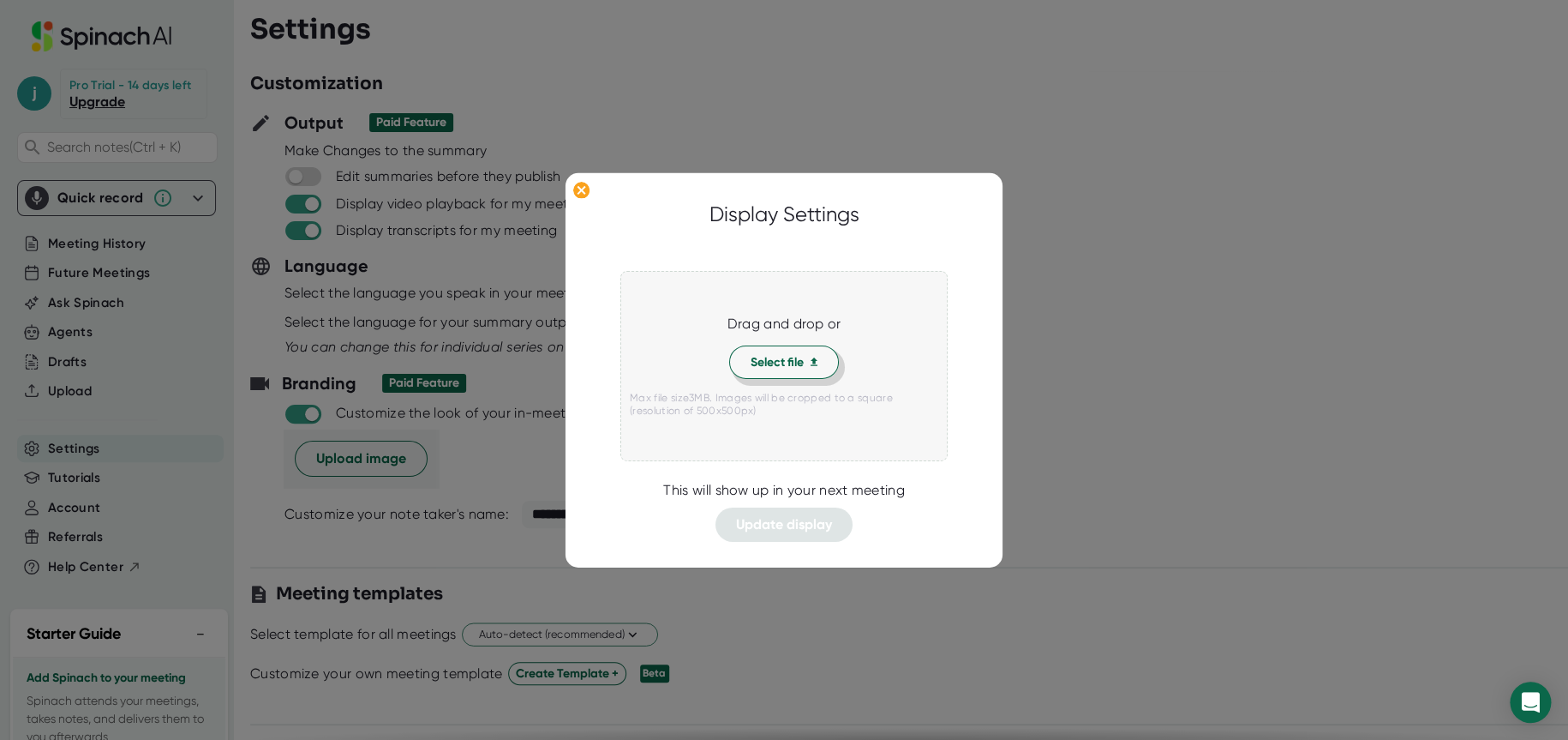
click at [815, 369] on span "Select file" at bounding box center [784, 362] width 67 height 18
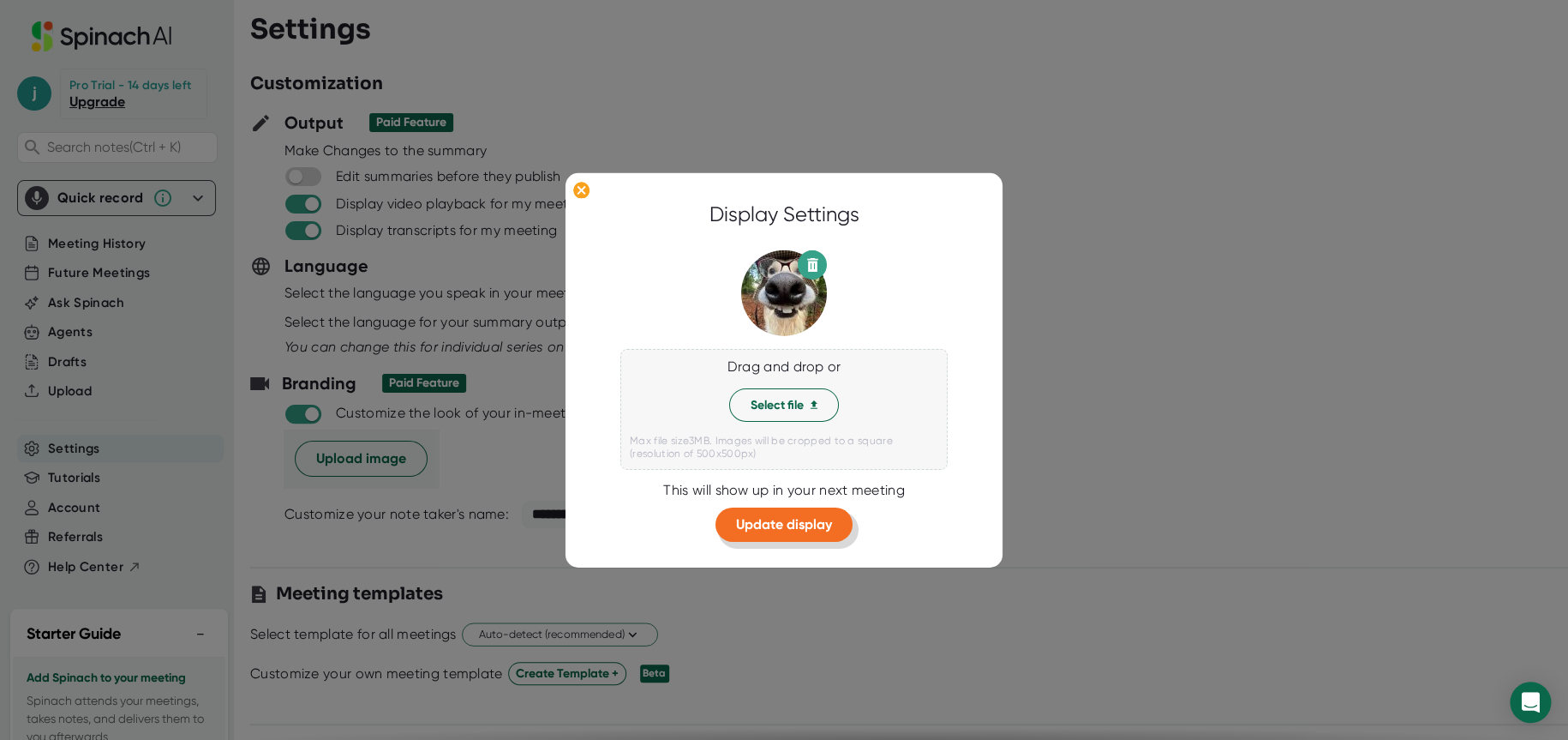
click at [791, 531] on span "Update display" at bounding box center [784, 525] width 96 height 16
